Goal: Task Accomplishment & Management: Manage account settings

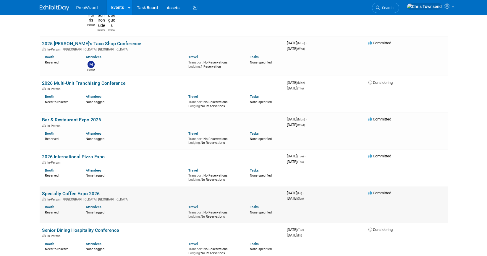
scroll to position [142, 0]
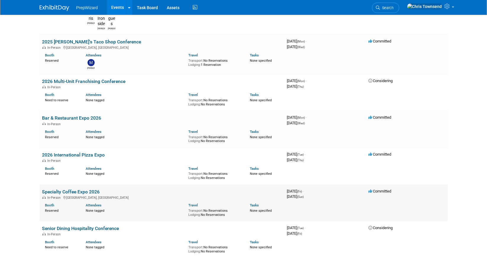
click at [65, 189] on link "Specialty Coffee Expo 2026" at bounding box center [71, 192] width 58 height 6
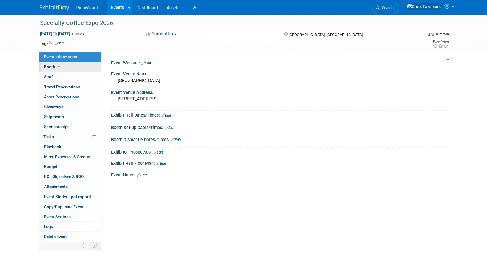
click at [67, 69] on link "Booth" at bounding box center [70, 67] width 62 height 10
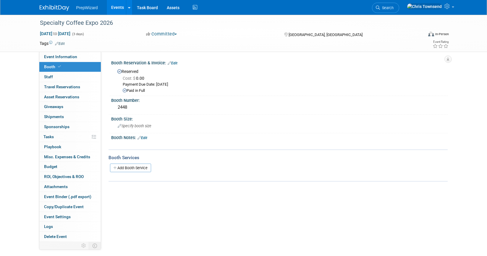
click at [174, 64] on link "Edit" at bounding box center [173, 63] width 10 height 4
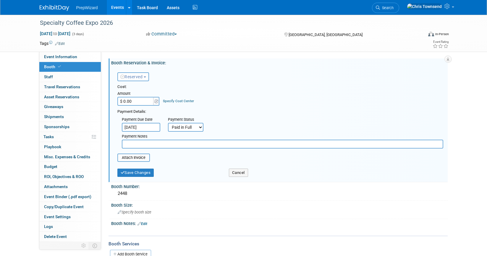
click at [119, 9] on link "Events" at bounding box center [118, 7] width 22 height 15
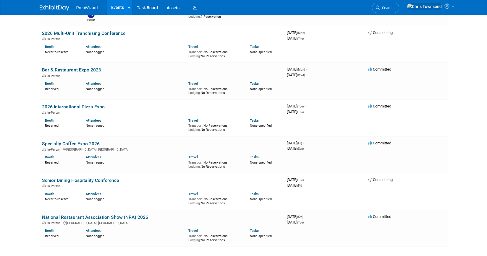
scroll to position [218, 0]
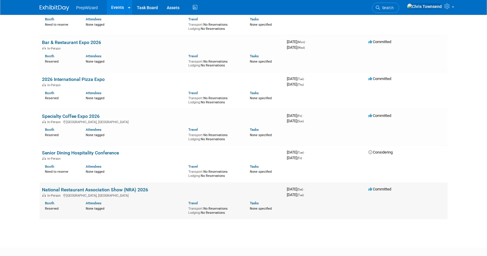
click at [77, 187] on link "National Restaurant Association Show (NRA) 2026" at bounding box center [95, 190] width 106 height 6
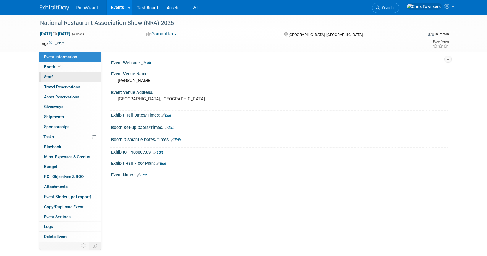
scroll to position [1, 0]
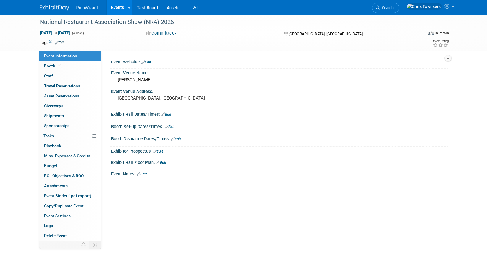
click at [117, 12] on link "Events" at bounding box center [118, 7] width 22 height 15
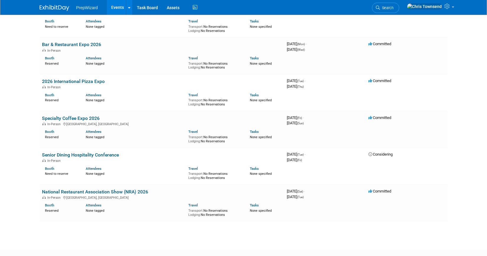
scroll to position [218, 0]
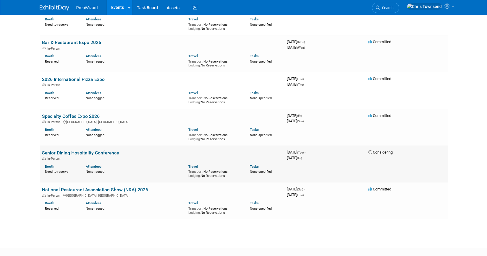
click at [101, 150] on link "Senior Dining Hospitality Conference" at bounding box center [80, 153] width 77 height 6
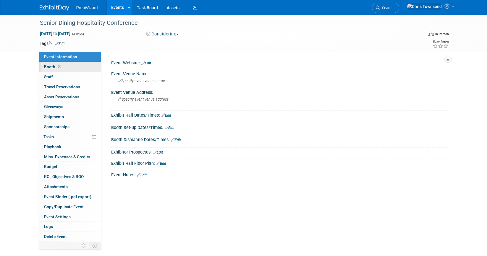
click at [68, 66] on link "Booth" at bounding box center [70, 67] width 62 height 10
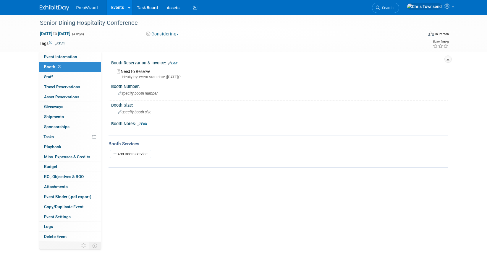
click at [176, 65] on link "Edit" at bounding box center [173, 63] width 10 height 4
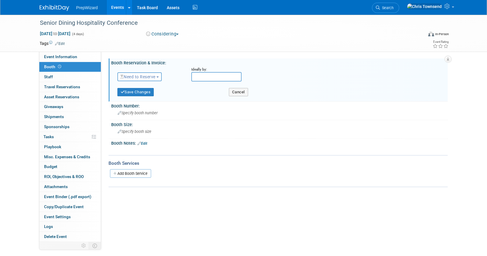
click at [160, 76] on button "Need to Reserve" at bounding box center [139, 76] width 45 height 9
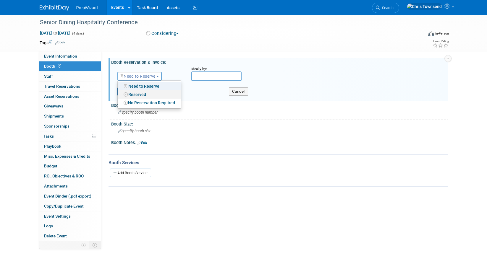
scroll to position [2, 0]
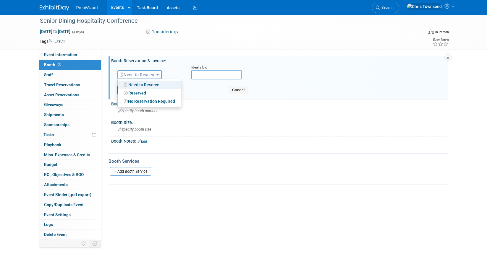
click at [184, 62] on div "Booth Reservation & Invoice: Edit" at bounding box center [279, 59] width 337 height 7
click at [237, 89] on button "Cancel" at bounding box center [238, 90] width 19 height 8
